Goal: Transaction & Acquisition: Purchase product/service

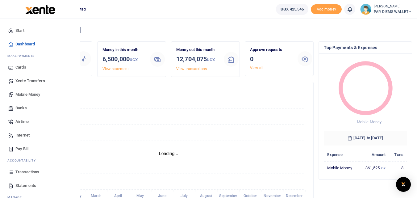
click at [25, 96] on span "Mobile Money" at bounding box center [27, 94] width 25 height 6
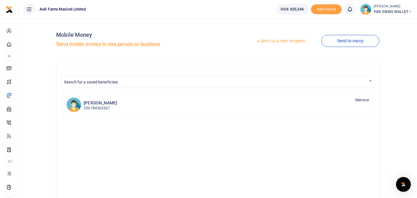
click at [290, 43] on link "Send to a new recipient" at bounding box center [280, 40] width 81 height 11
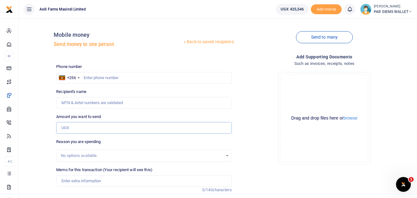
click at [72, 127] on input "Amount you want to send" at bounding box center [143, 128] width 175 height 12
paste input "256784747529"
type input "256784747529"
click at [91, 76] on input "text" at bounding box center [143, 78] width 175 height 12
type input "784747529"
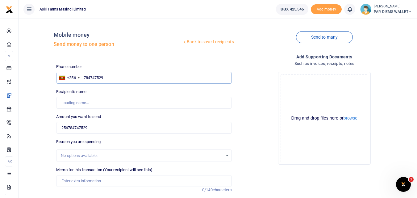
type input "Constant Born"
type input "784747529"
click at [98, 130] on input "256784747529" at bounding box center [143, 128] width 175 height 12
type input "2"
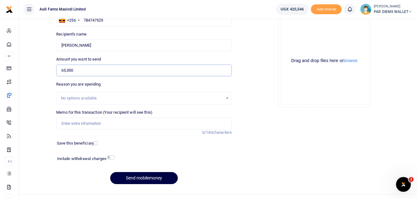
scroll to position [60, 0]
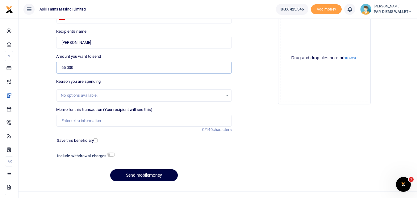
type input "65,000"
click at [91, 117] on input "Memo for this transaction (Your recipient will see this)" at bounding box center [143, 121] width 175 height 12
click at [158, 122] on input "Transport and perdium being paid to Born Constant" at bounding box center [143, 121] width 175 height 12
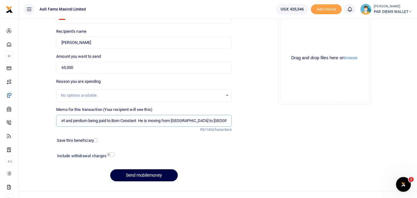
scroll to position [0, 14]
type input "Transport and perdium being paid to Born Constant He is moving from Kilak to Bu…"
click at [291, 32] on div "Drag and drop files here or browse Powered by Uppy" at bounding box center [324, 58] width 88 height 88
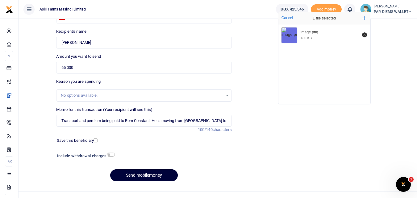
click at [131, 173] on button "Send mobilemoney" at bounding box center [144, 175] width 68 height 12
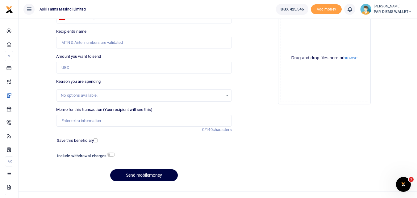
click at [295, 39] on div "Drag and drop files here or browse Powered by Uppy" at bounding box center [324, 58] width 88 height 88
click at [76, 66] on input "Amount you want to send" at bounding box center [143, 68] width 175 height 12
paste input "0789984614"
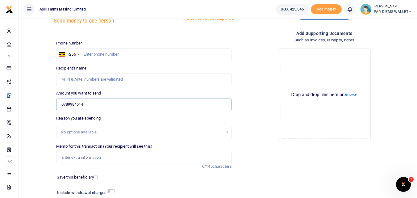
scroll to position [20, 0]
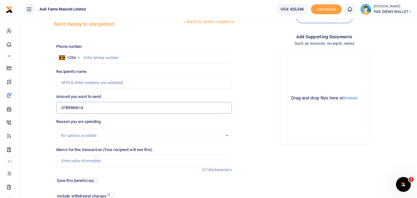
type input "0789984614"
click at [116, 56] on input "text" at bounding box center [143, 58] width 175 height 12
type input "789984614"
type input "[PERSON_NAME]"
type input "789984614"
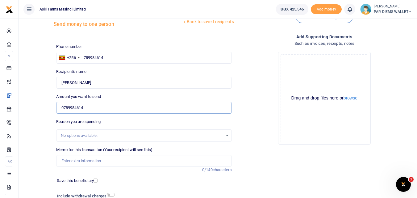
click at [98, 106] on input "0789984614" at bounding box center [143, 108] width 175 height 12
type input "7"
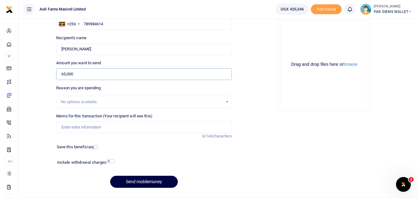
scroll to position [54, 0]
type input "65,000"
click at [77, 125] on input "Memo for this transaction (Your recipient will see this)" at bounding box center [143, 127] width 175 height 12
click at [112, 128] on input "Transport and perd" at bounding box center [143, 127] width 175 height 12
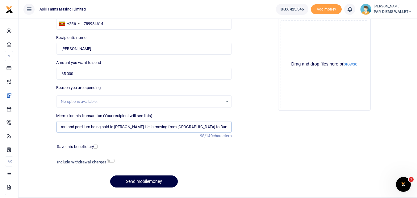
scroll to position [0, 13]
type input "Transport and perd ium being paid to Samuel Oriada He is moving from Kilak to B…"
click at [315, 30] on div "Drag and drop files here or browse Powered by Uppy" at bounding box center [324, 64] width 88 height 88
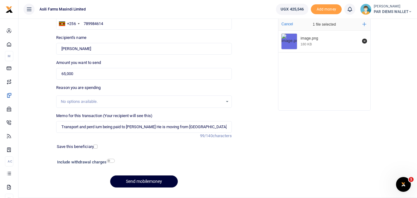
click at [124, 183] on button "Send mobilemoney" at bounding box center [144, 181] width 68 height 12
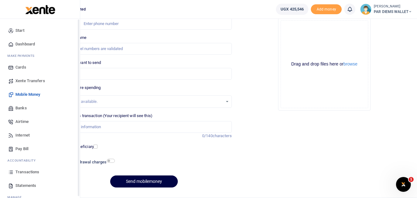
click at [9, 172] on icon at bounding box center [11, 172] width 6 height 6
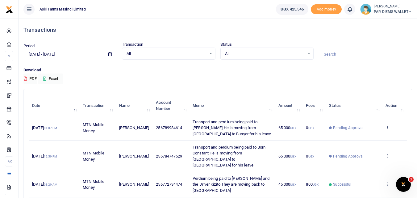
drag, startPoint x: 416, startPoint y: 66, endPoint x: 313, endPoint y: 65, distance: 103.7
click at [356, 77] on div "Download PDF Excel" at bounding box center [217, 75] width 388 height 17
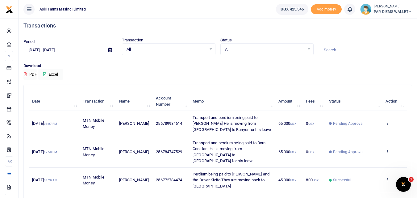
scroll to position [2, 0]
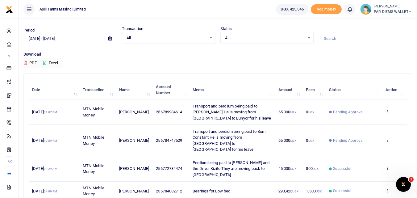
scroll to position [11, 0]
